Goal: Find specific page/section

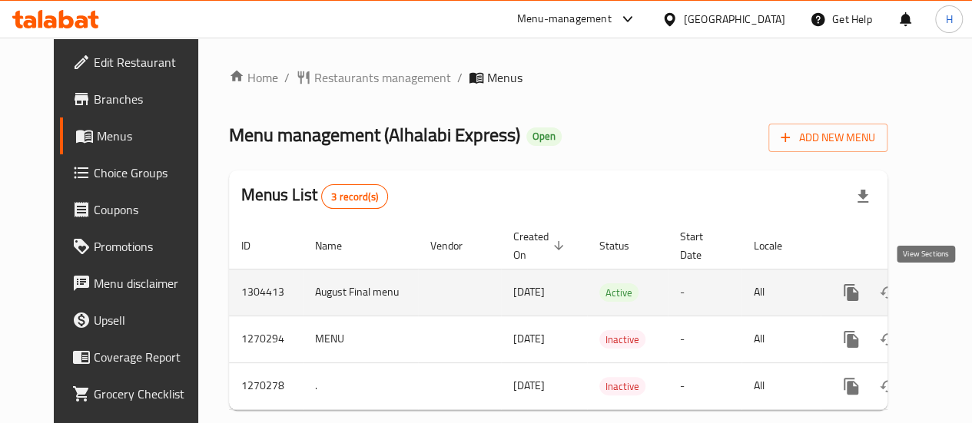
click at [943, 301] on link "enhanced table" at bounding box center [961, 292] width 37 height 37
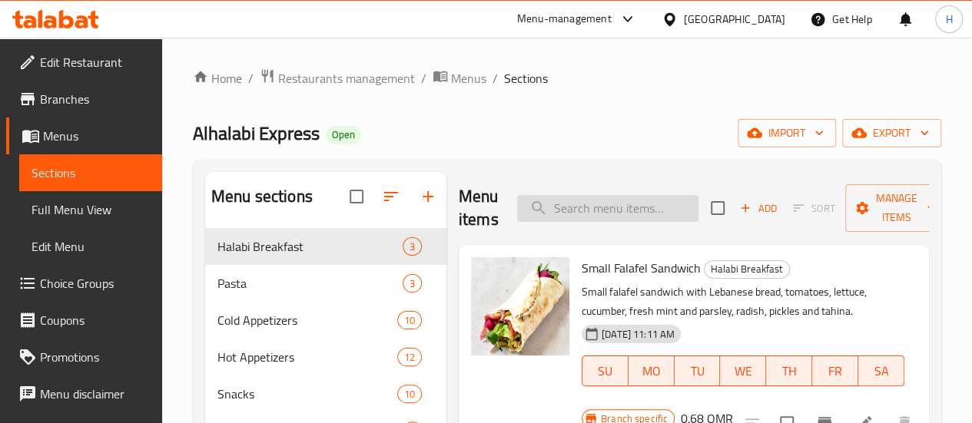
click at [552, 215] on input "search" at bounding box center [607, 208] width 181 height 27
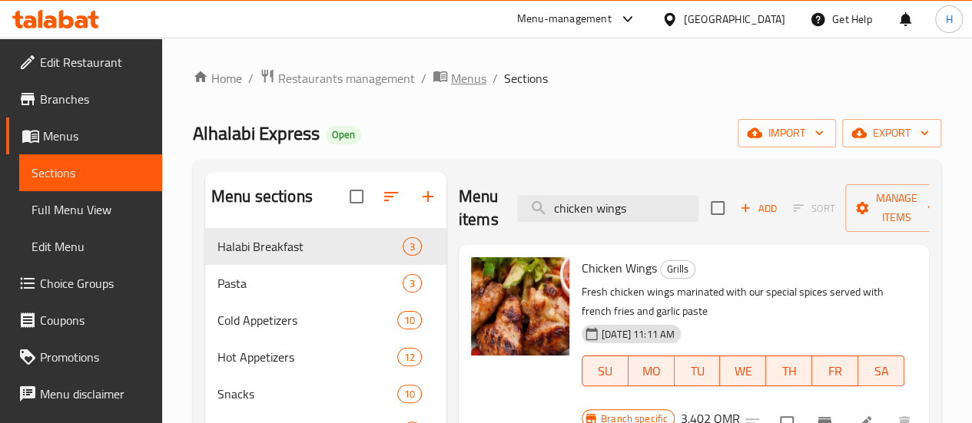
type input "chicken wings"
click at [470, 78] on span "Menus" at bounding box center [468, 78] width 35 height 18
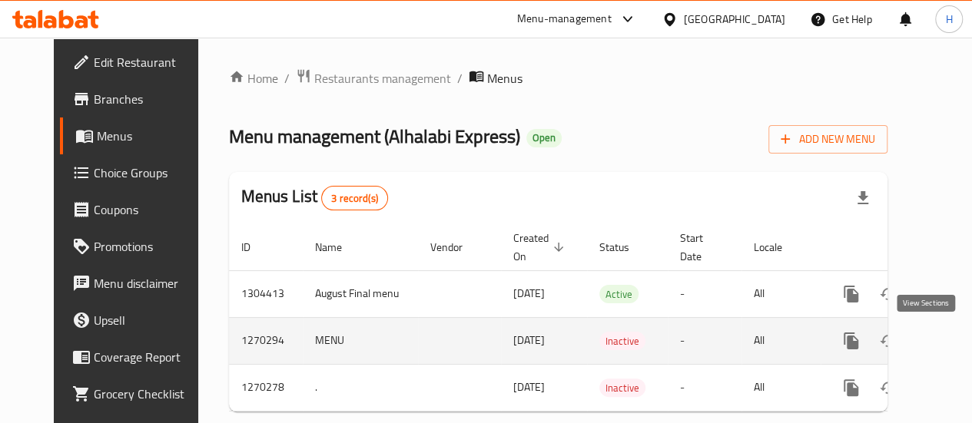
click at [952, 345] on icon "enhanced table" at bounding box center [961, 341] width 18 height 18
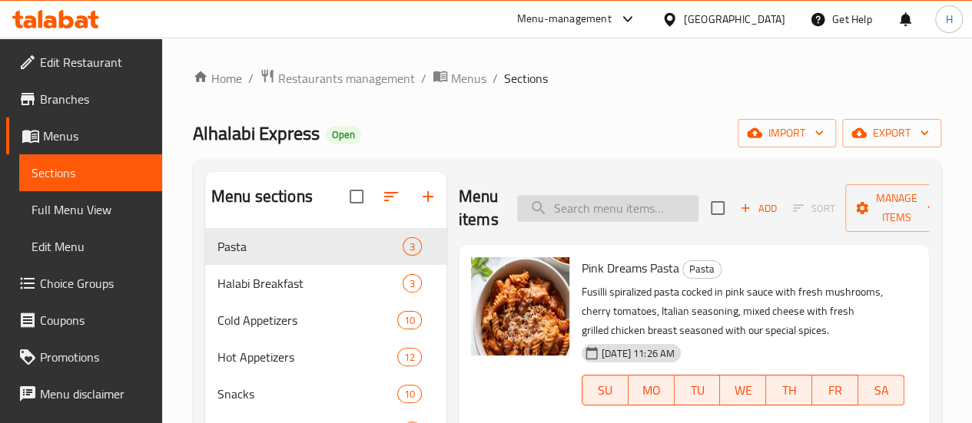
click at [539, 220] on input "search" at bounding box center [607, 208] width 181 height 27
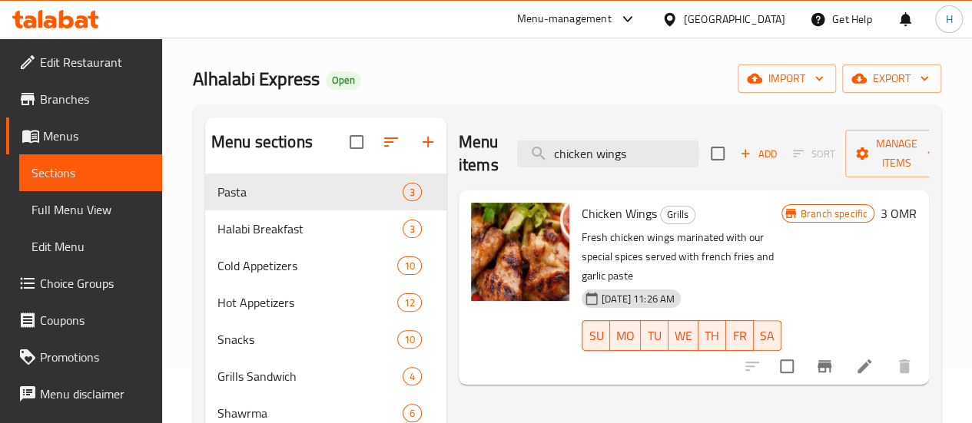
scroll to position [54, 0]
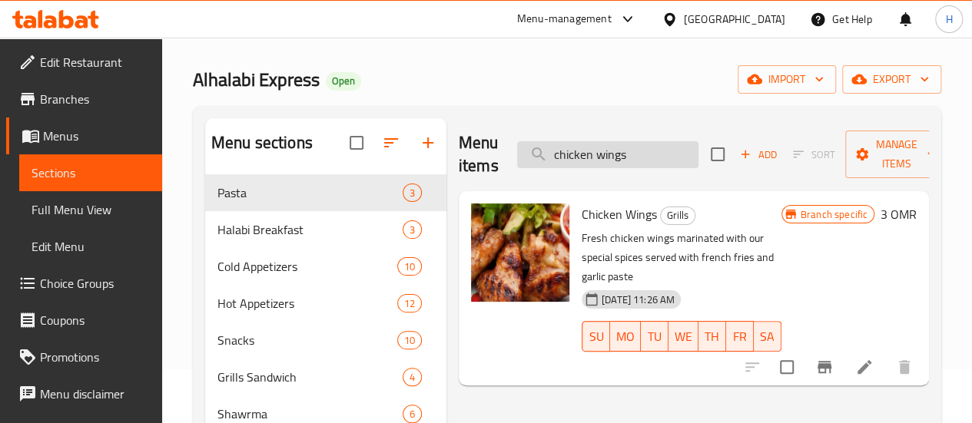
click at [591, 154] on input "chicken wings" at bounding box center [607, 154] width 181 height 27
type input "f"
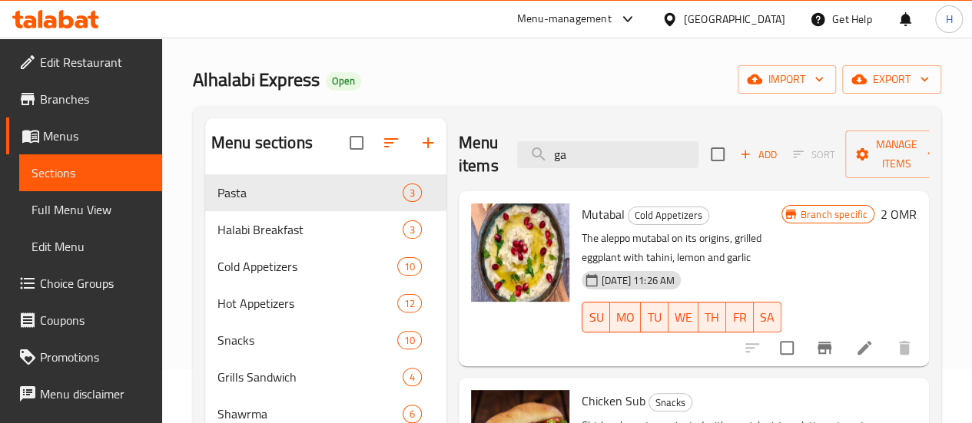
type input "g"
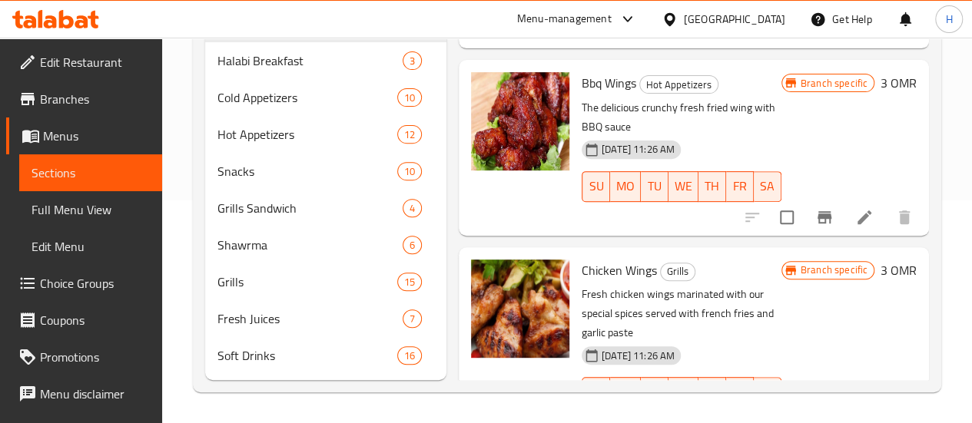
scroll to position [245, 0]
type input "wings"
